Goal: Task Accomplishment & Management: Complete application form

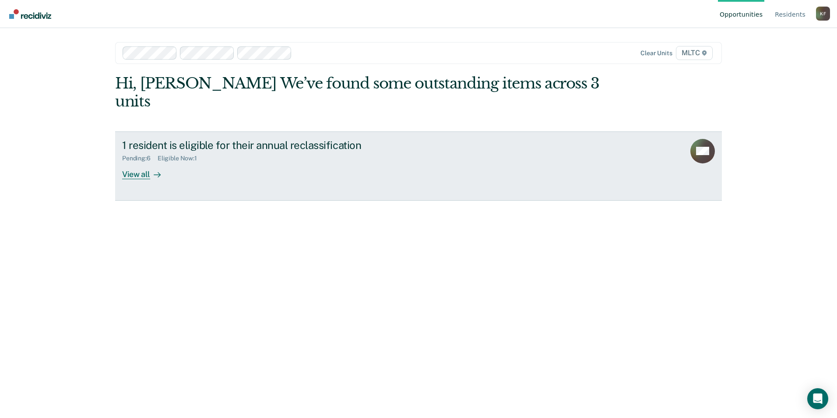
click at [150, 169] on div at bounding box center [155, 174] width 11 height 10
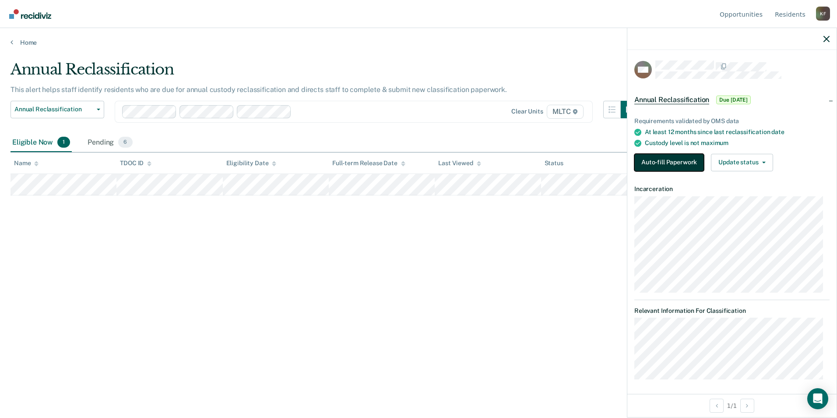
click at [660, 161] on button "Auto-fill Paperwork" at bounding box center [669, 163] width 70 height 18
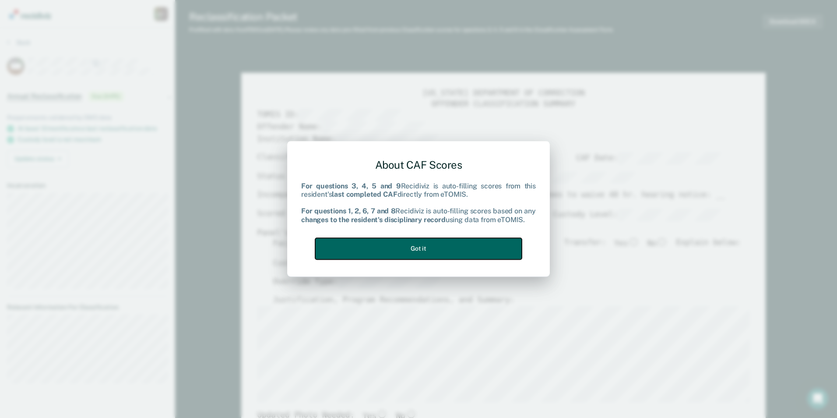
click at [426, 250] on button "Got it" at bounding box center [418, 248] width 207 height 21
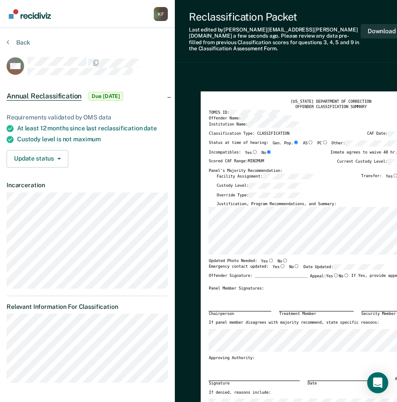
scroll to position [0, 3]
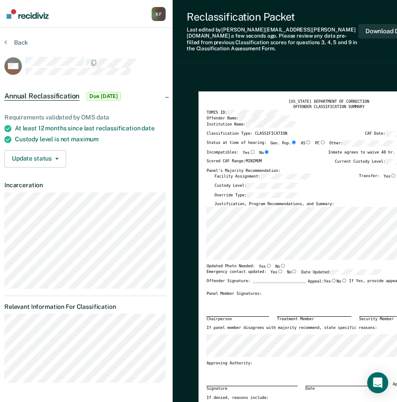
click at [280, 264] on input "No" at bounding box center [283, 266] width 6 height 4
type textarea "x"
radio input "true"
click at [291, 270] on input "No" at bounding box center [294, 272] width 6 height 4
type textarea "x"
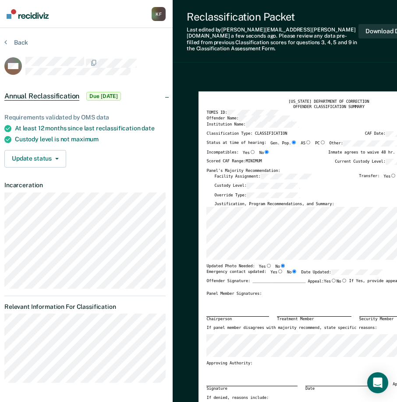
radio input "true"
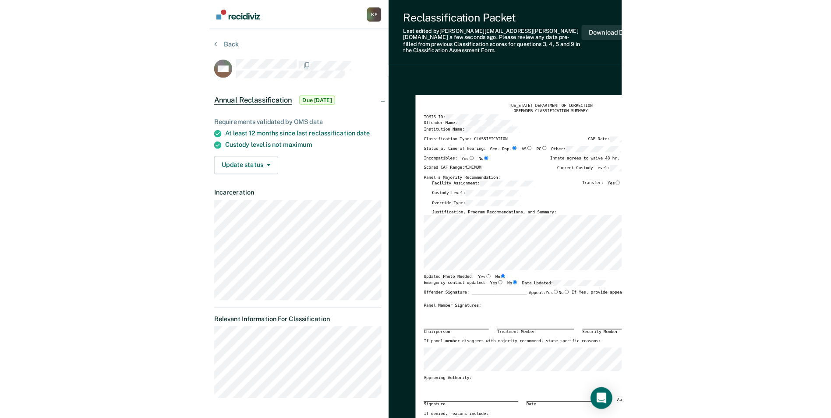
scroll to position [0, 0]
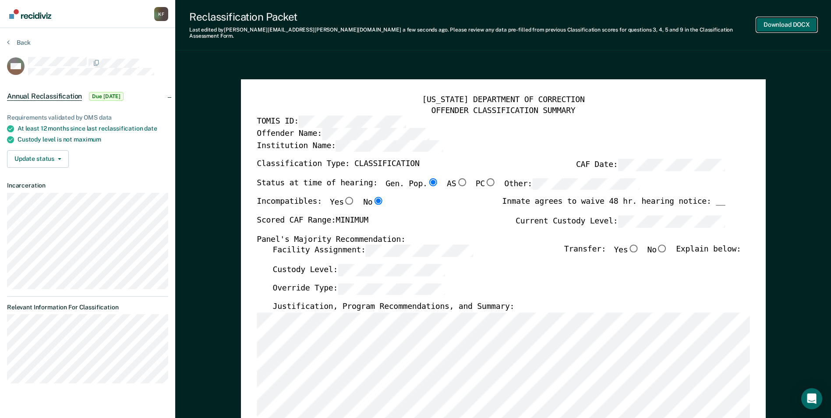
click at [766, 19] on button "Download DOCX" at bounding box center [786, 25] width 60 height 14
type textarea "x"
